Goal: Task Accomplishment & Management: Use online tool/utility

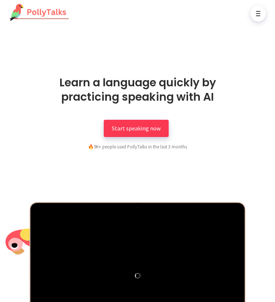
click at [142, 134] on link "Start speaking now" at bounding box center [136, 128] width 65 height 17
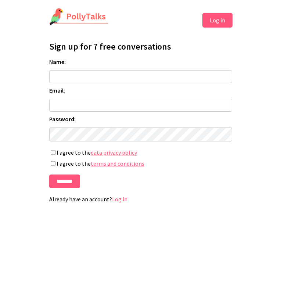
click at [216, 19] on button "Log in" at bounding box center [217, 20] width 30 height 15
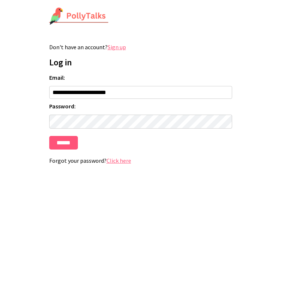
type input "**********"
click at [65, 141] on input "******" at bounding box center [63, 143] width 29 height 14
